Goal: Information Seeking & Learning: Learn about a topic

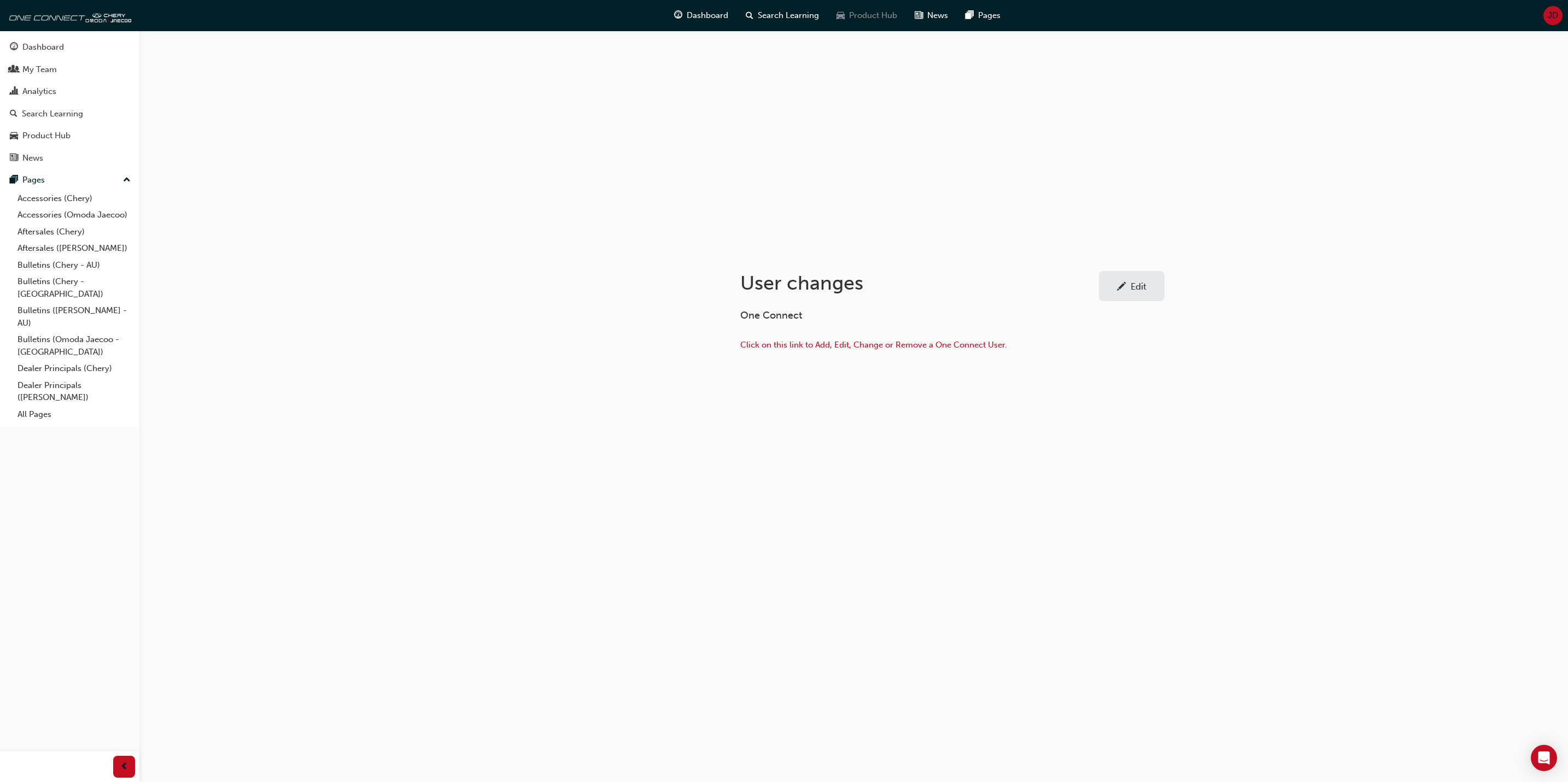
click at [857, 8] on div "Product Hub" at bounding box center [867, 15] width 78 height 22
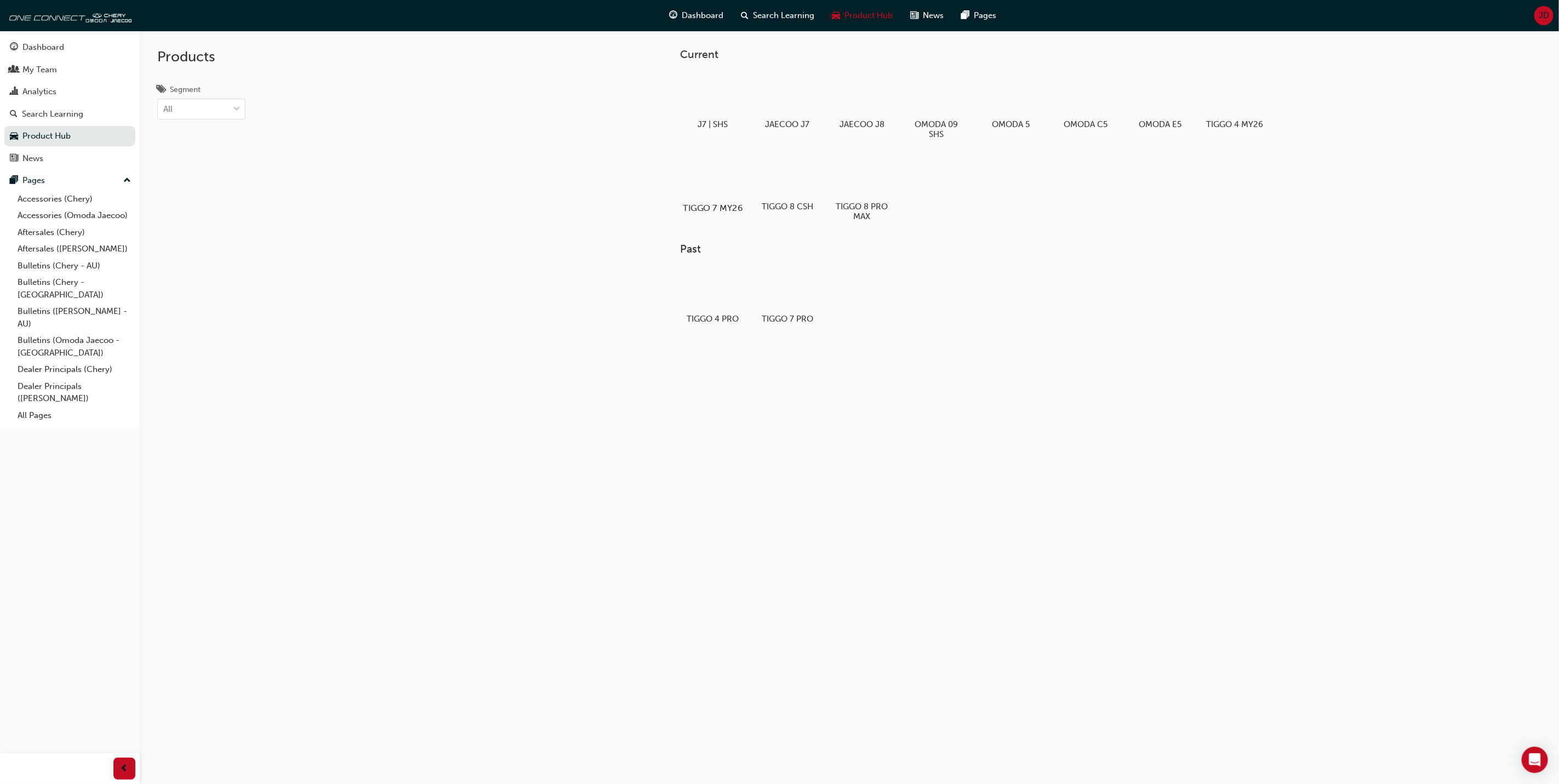
click at [720, 174] on div at bounding box center [712, 176] width 61 height 44
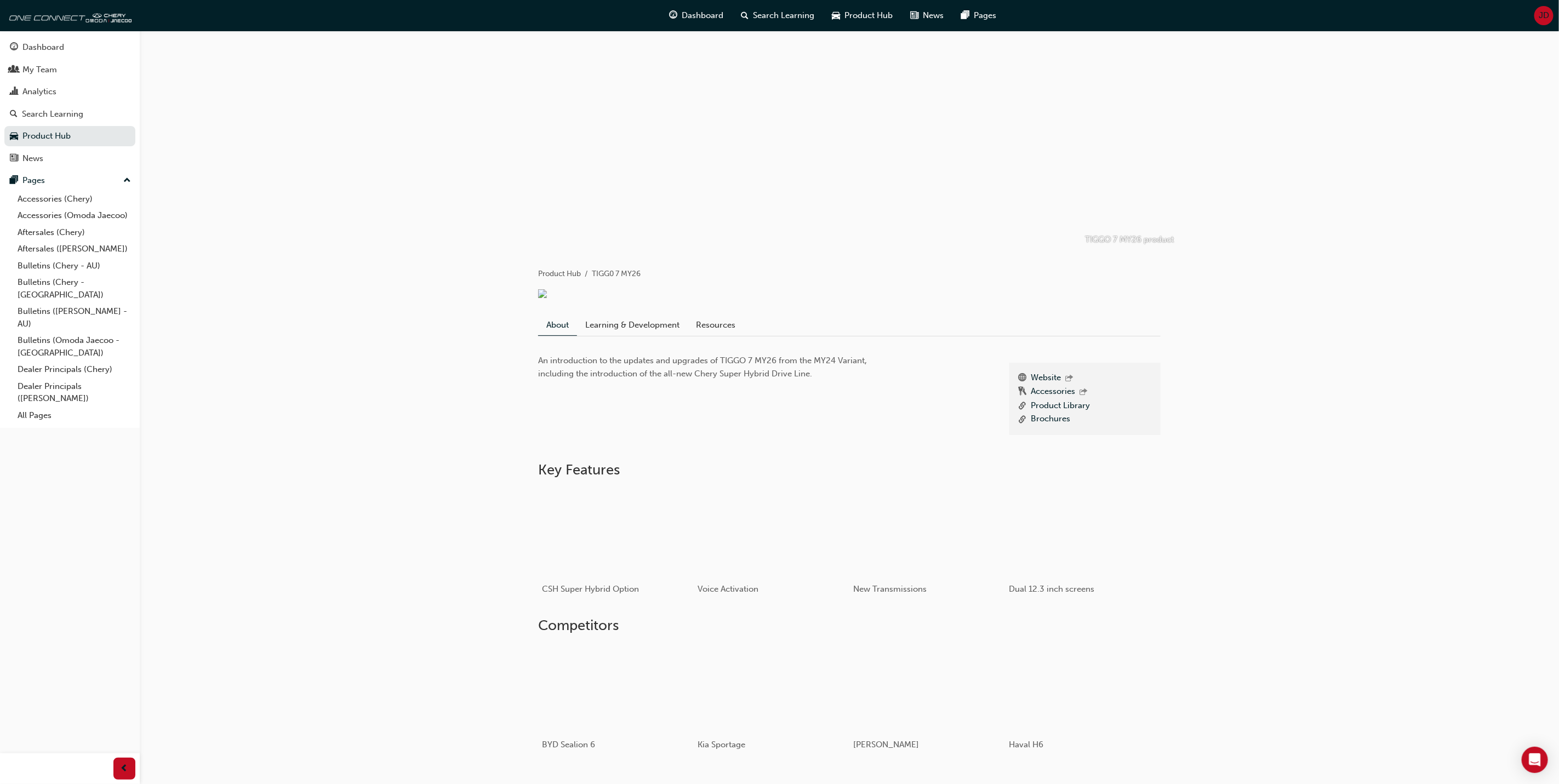
click at [1200, 324] on div "TIGGO 7 MY26 product Product Hub TIGG0 7 MY26 About Learning & Development Reso…" at bounding box center [849, 488] width 1419 height 914
click at [641, 331] on link "Learning & Development" at bounding box center [632, 325] width 111 height 21
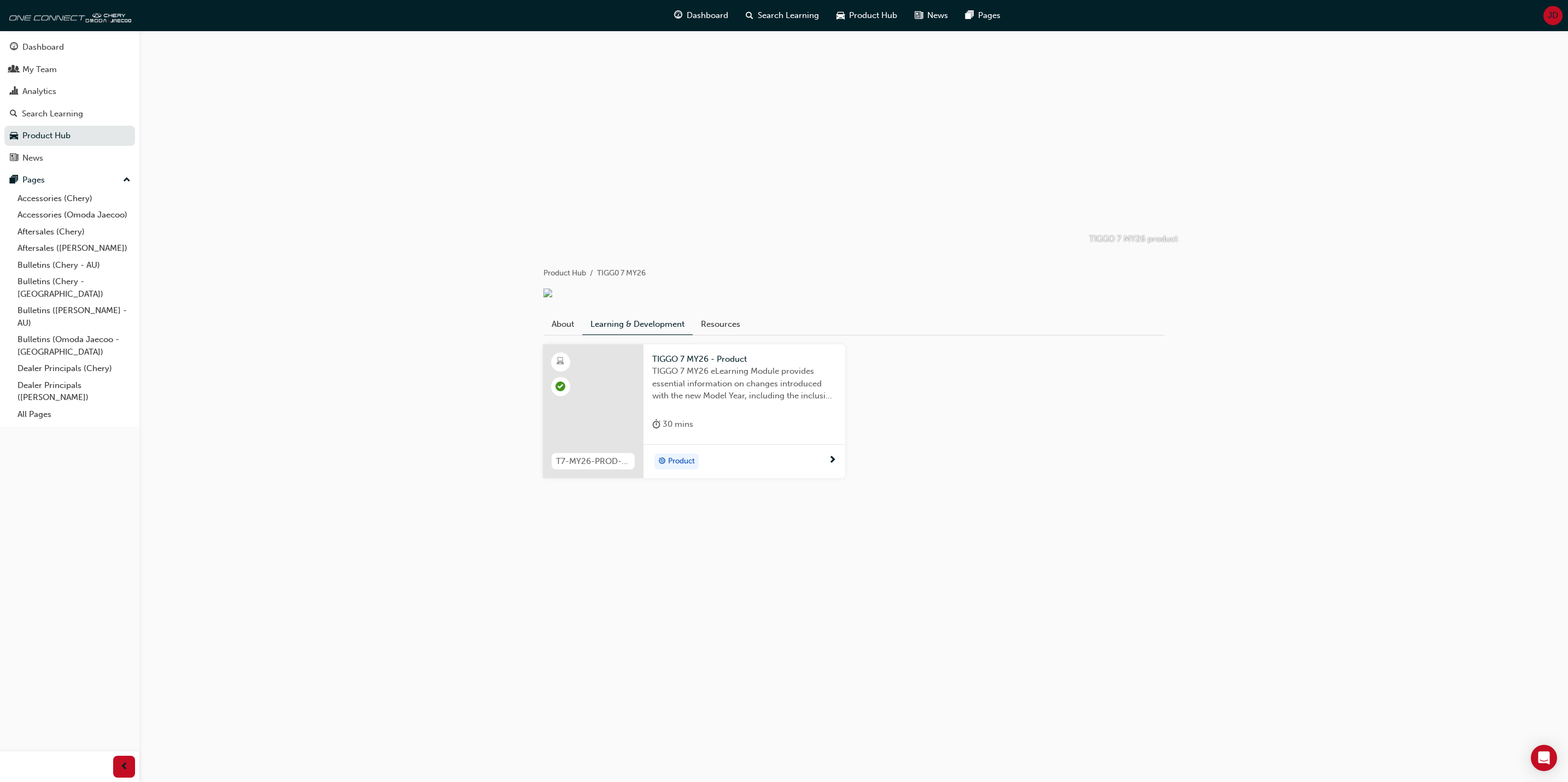
click at [677, 463] on div "Product" at bounding box center [677, 461] width 44 height 16
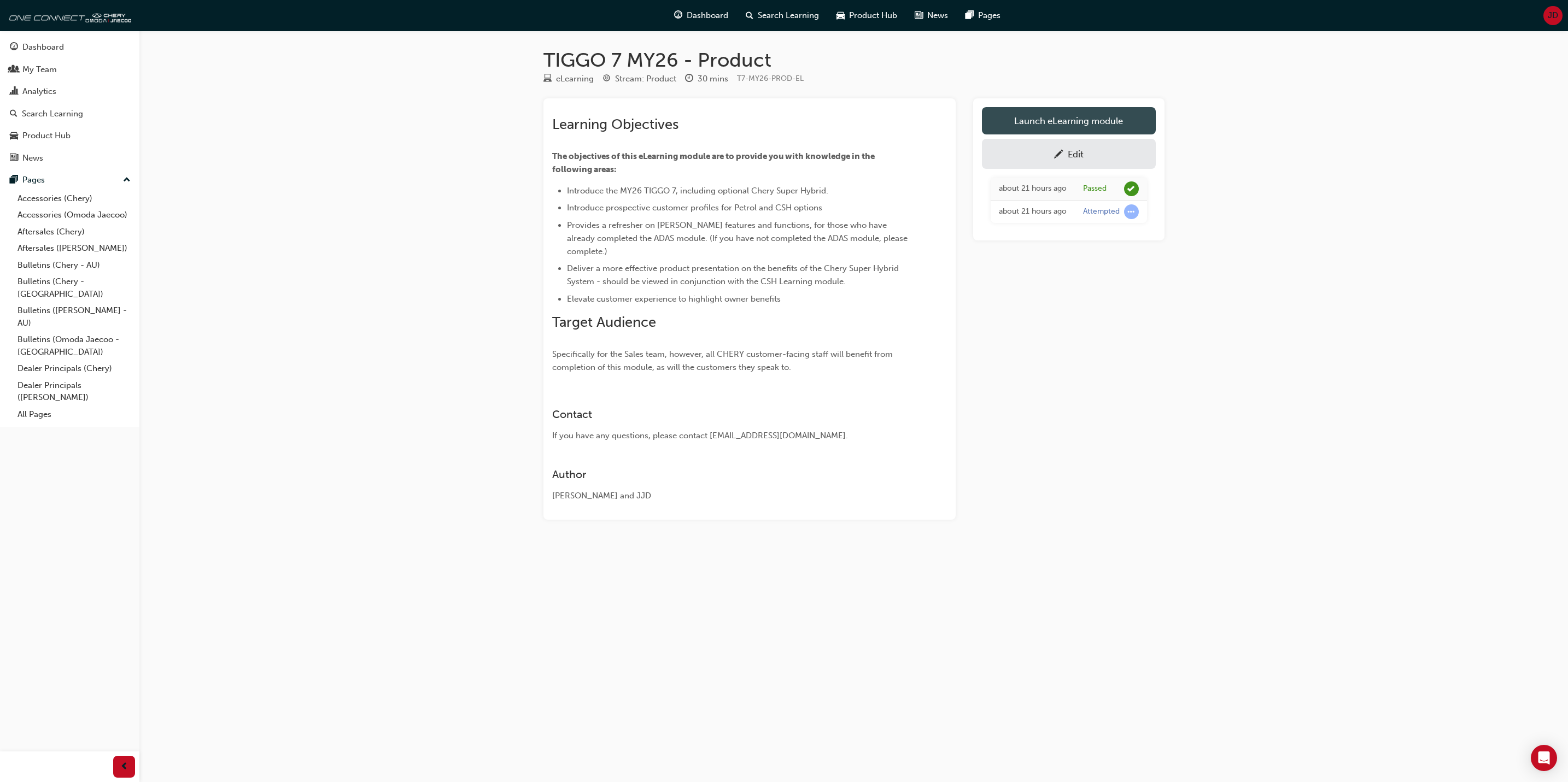
click at [1064, 122] on link "Launch eLearning module" at bounding box center [1068, 121] width 174 height 28
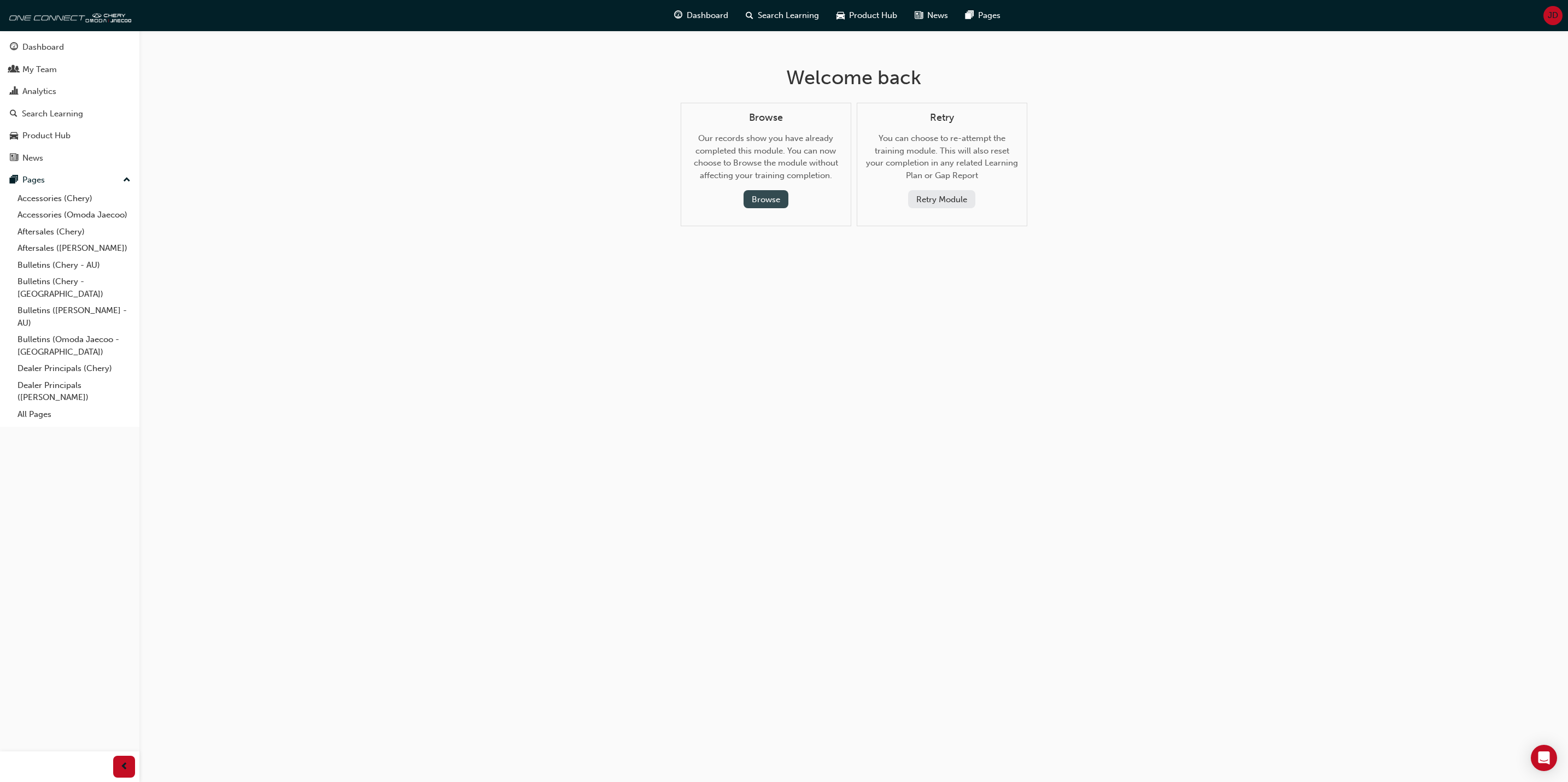
click at [773, 198] on button "Browse" at bounding box center [766, 199] width 45 height 18
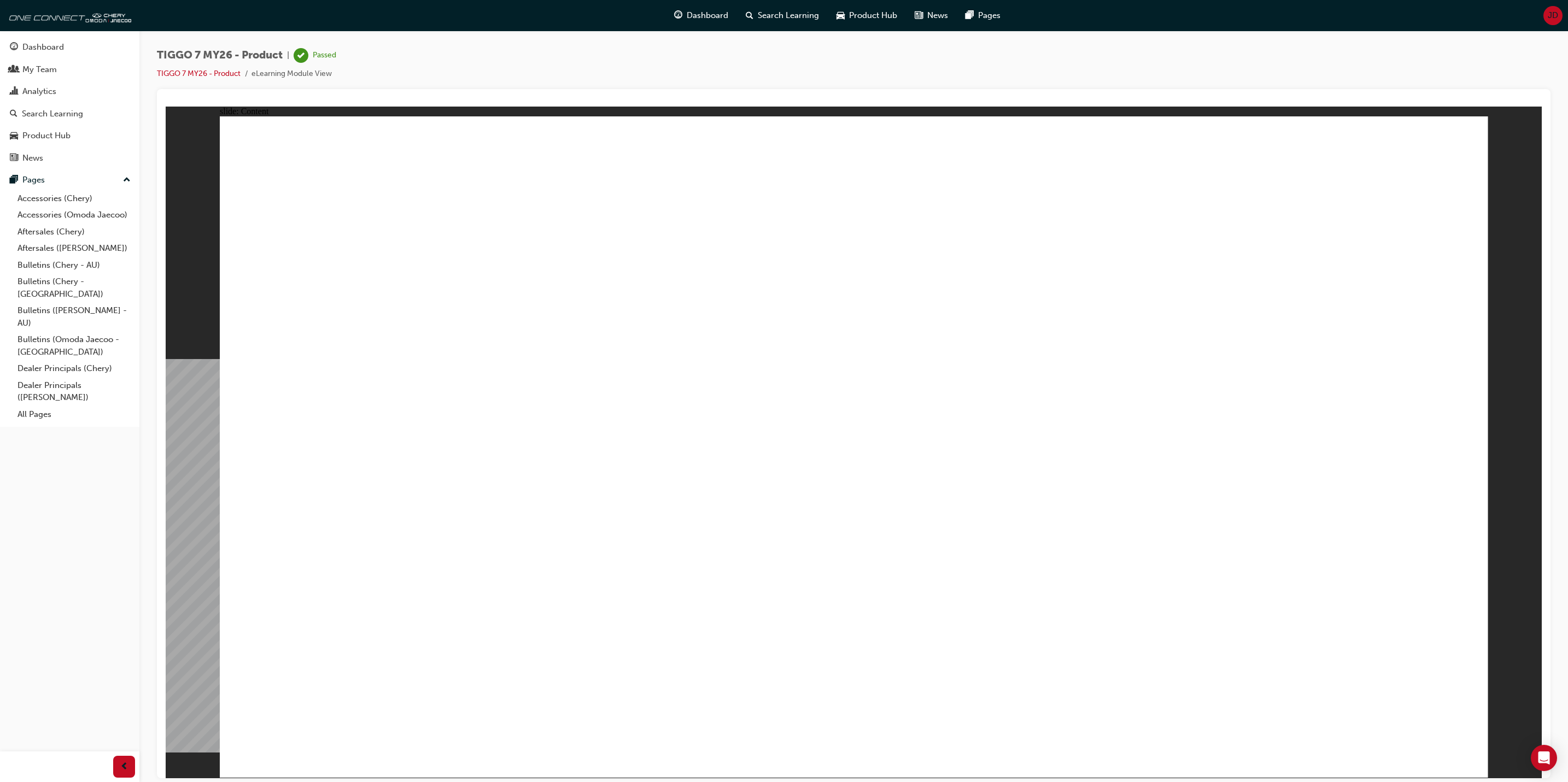
drag, startPoint x: 927, startPoint y: 240, endPoint x: 912, endPoint y: 205, distance: 38.1
